Goal: Information Seeking & Learning: Learn about a topic

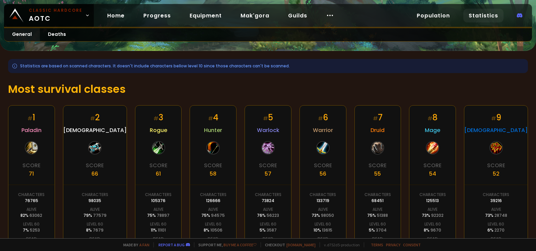
scroll to position [67, 0]
click at [156, 86] on h1 "Most survival classes" at bounding box center [267, 88] width 519 height 16
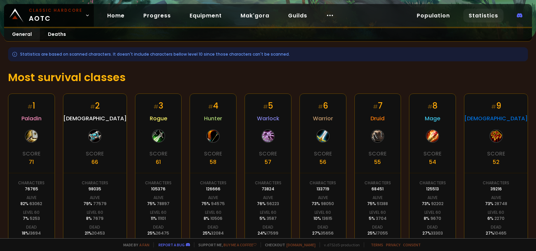
scroll to position [89, 0]
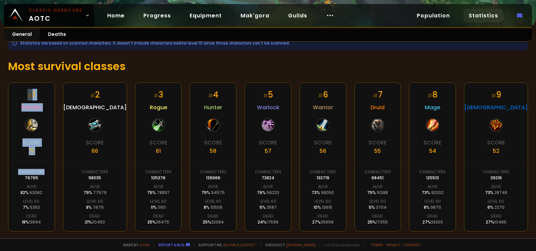
drag, startPoint x: 29, startPoint y: 95, endPoint x: 46, endPoint y: 179, distance: 86.1
click at [46, 179] on div "# 1 Paladin Score 71 Characters 76765 Alive 82 % 63062 Level 60 7 % 5253 Dead 1…" at bounding box center [31, 156] width 47 height 149
drag, startPoint x: 83, startPoint y: 177, endPoint x: 100, endPoint y: 177, distance: 17.1
click at [100, 177] on div "Characters 98035" at bounding box center [95, 175] width 26 height 12
click at [113, 185] on div "# 2 Priest Score 66 Characters 98035 Alive 79 % 77579 Level 60 8 % 7679 Dead 21…" at bounding box center [95, 156] width 64 height 149
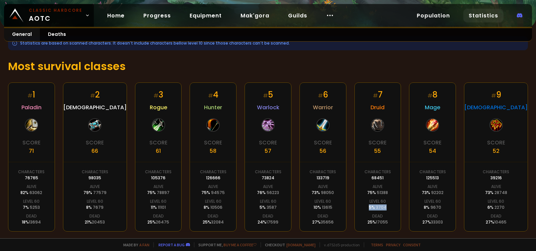
drag, startPoint x: 394, startPoint y: 209, endPoint x: 373, endPoint y: 208, distance: 20.4
click at [373, 208] on div "# 7 Druid Score 55 Characters 68451 Alive 75 % 51388 Level 60 5 % 3704 Dead 25 …" at bounding box center [377, 156] width 47 height 149
click at [363, 205] on div "# 7 Druid Score 55 Characters 68451 Alive 75 % 51388 Level 60 5 % 3704 Dead 25 …" at bounding box center [377, 156] width 47 height 149
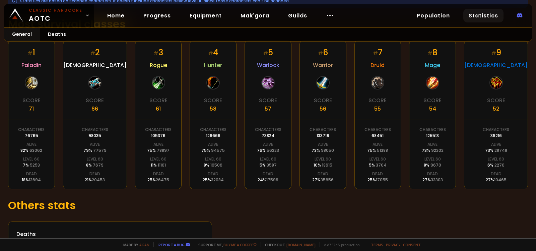
scroll to position [156, 0]
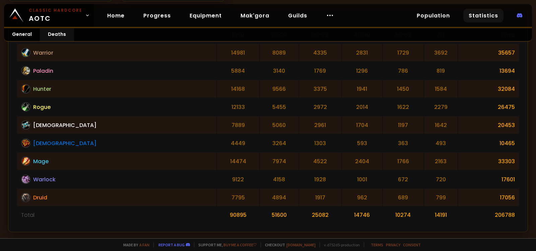
scroll to position [167, 0]
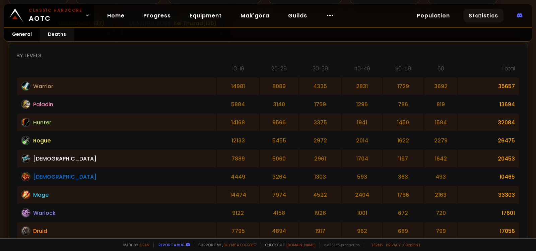
drag, startPoint x: 301, startPoint y: 112, endPoint x: 124, endPoint y: 56, distance: 186.3
drag, startPoint x: 124, startPoint y: 56, endPoint x: 101, endPoint y: 52, distance: 23.1
click at [101, 52] on div "By levels" at bounding box center [267, 55] width 503 height 8
